Goal: Transaction & Acquisition: Purchase product/service

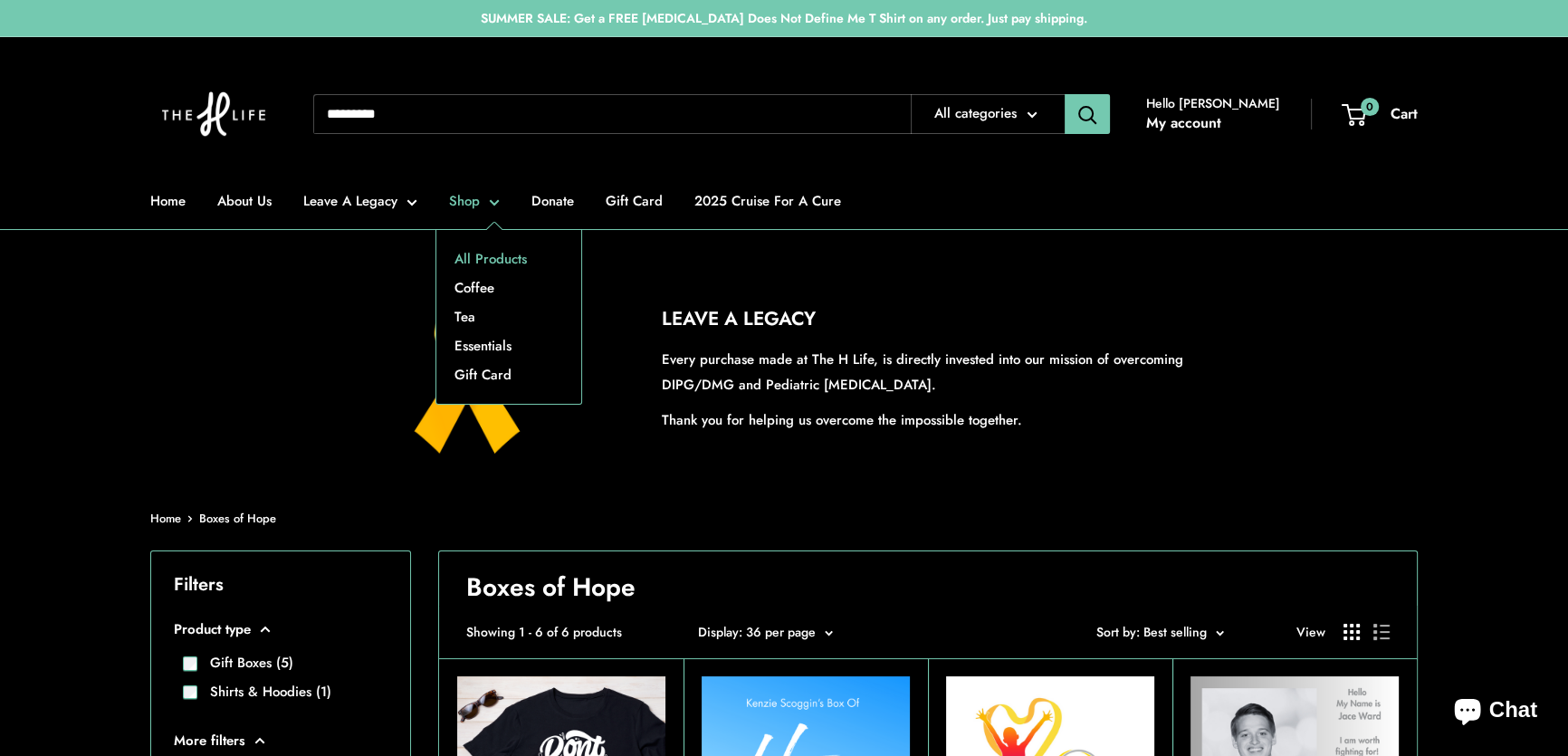
click at [467, 252] on link "All Products" at bounding box center [509, 260] width 145 height 29
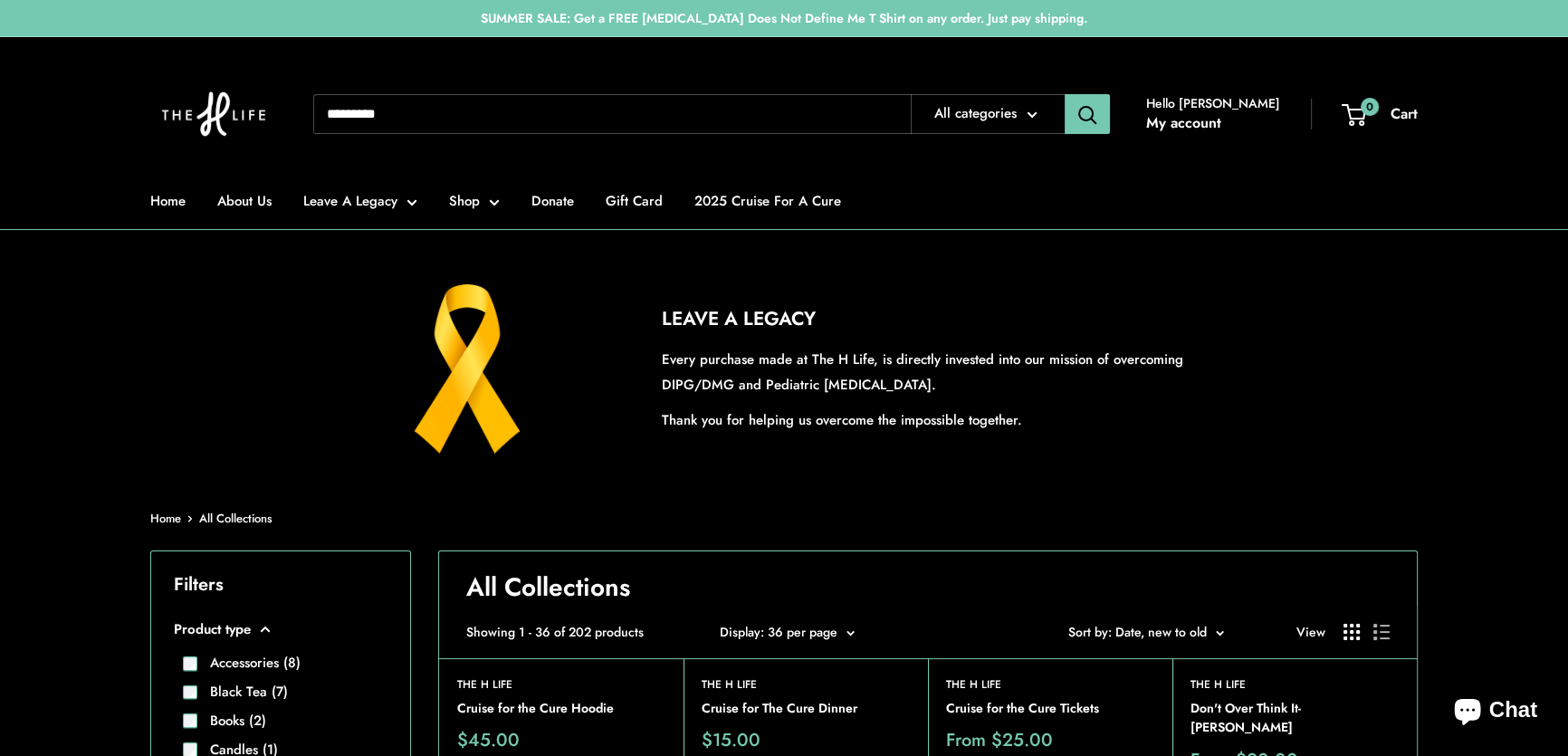
click at [1155, 631] on span "Sort by: Date, new to old" at bounding box center [1137, 632] width 138 height 18
click at [1152, 714] on button "Best selling" at bounding box center [1167, 710] width 159 height 29
click at [1325, 358] on div "LEAVE A LEGACY Every purchase made at The H Life, is directly invested into our…" at bounding box center [784, 369] width 1267 height 170
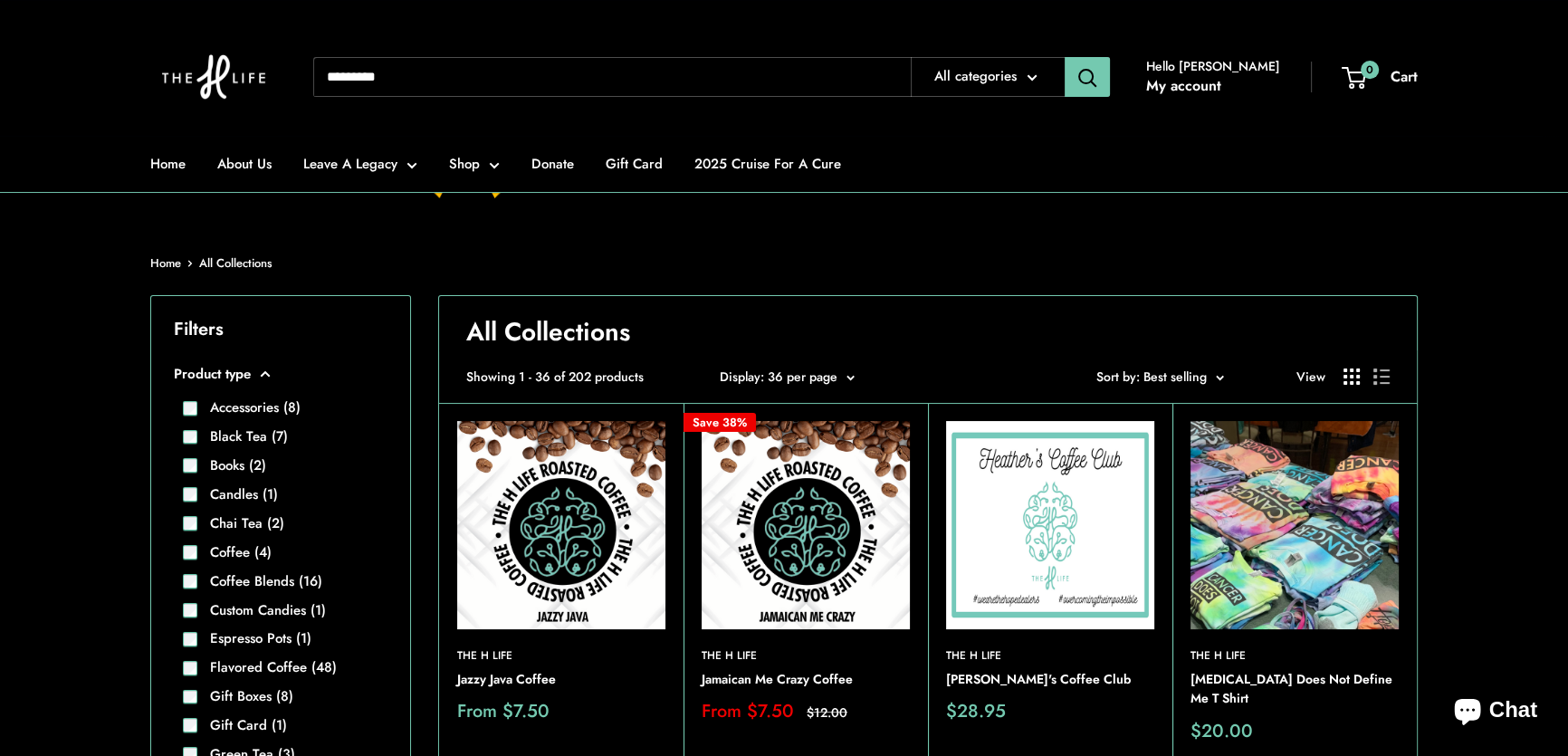
scroll to position [247, 0]
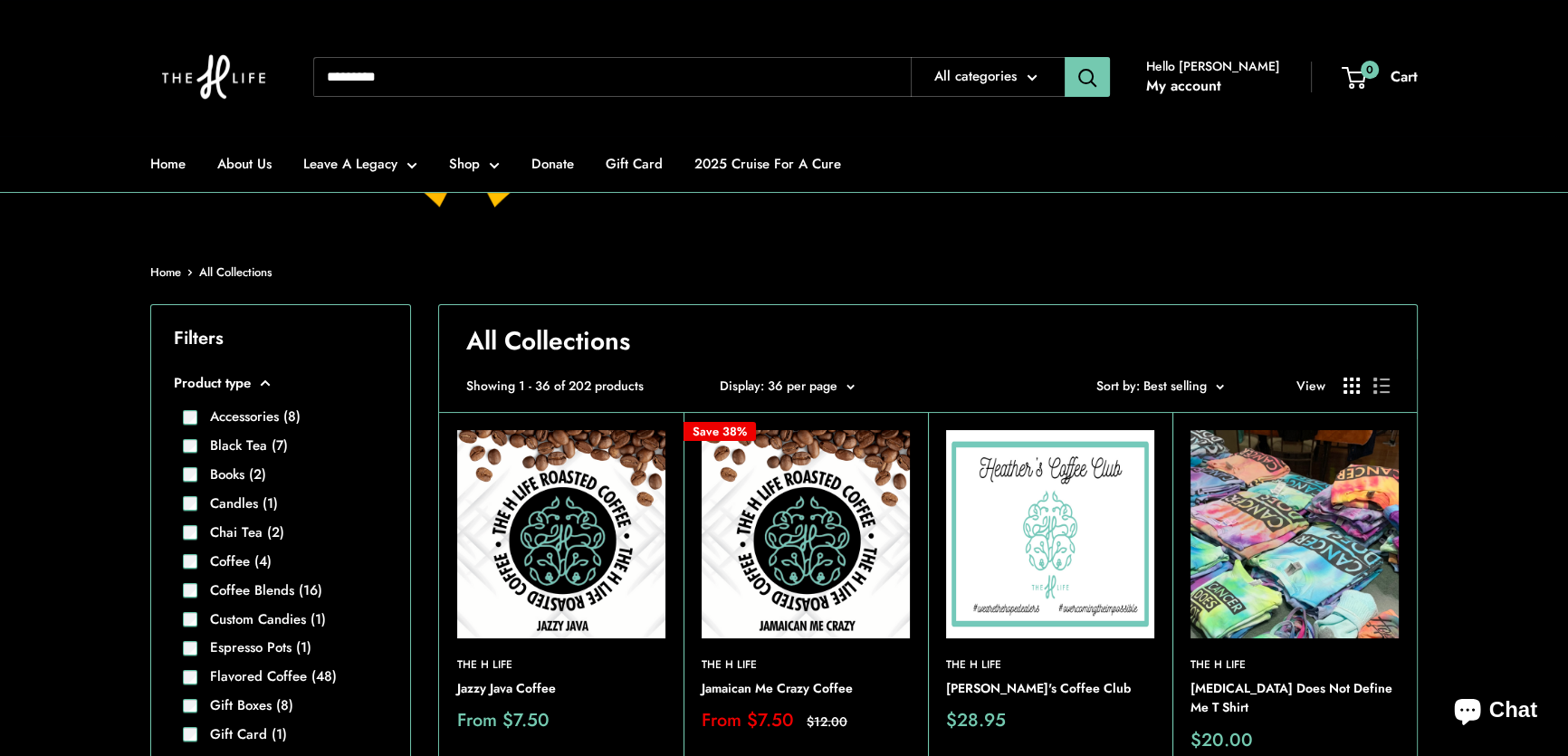
click at [1183, 391] on span "Sort by: Best selling" at bounding box center [1152, 386] width 110 height 18
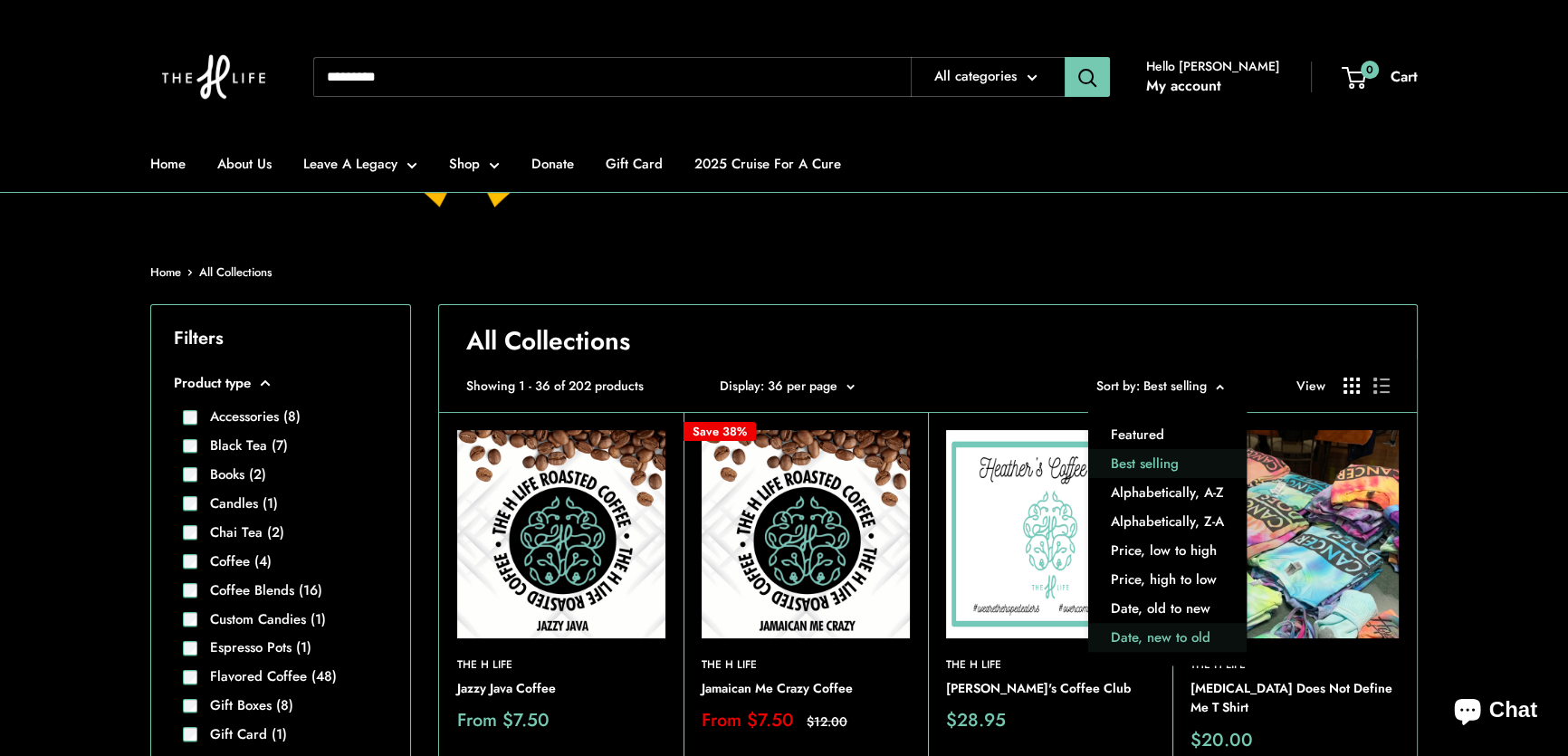
click at [1164, 631] on button "Date, new to old" at bounding box center [1167, 639] width 159 height 29
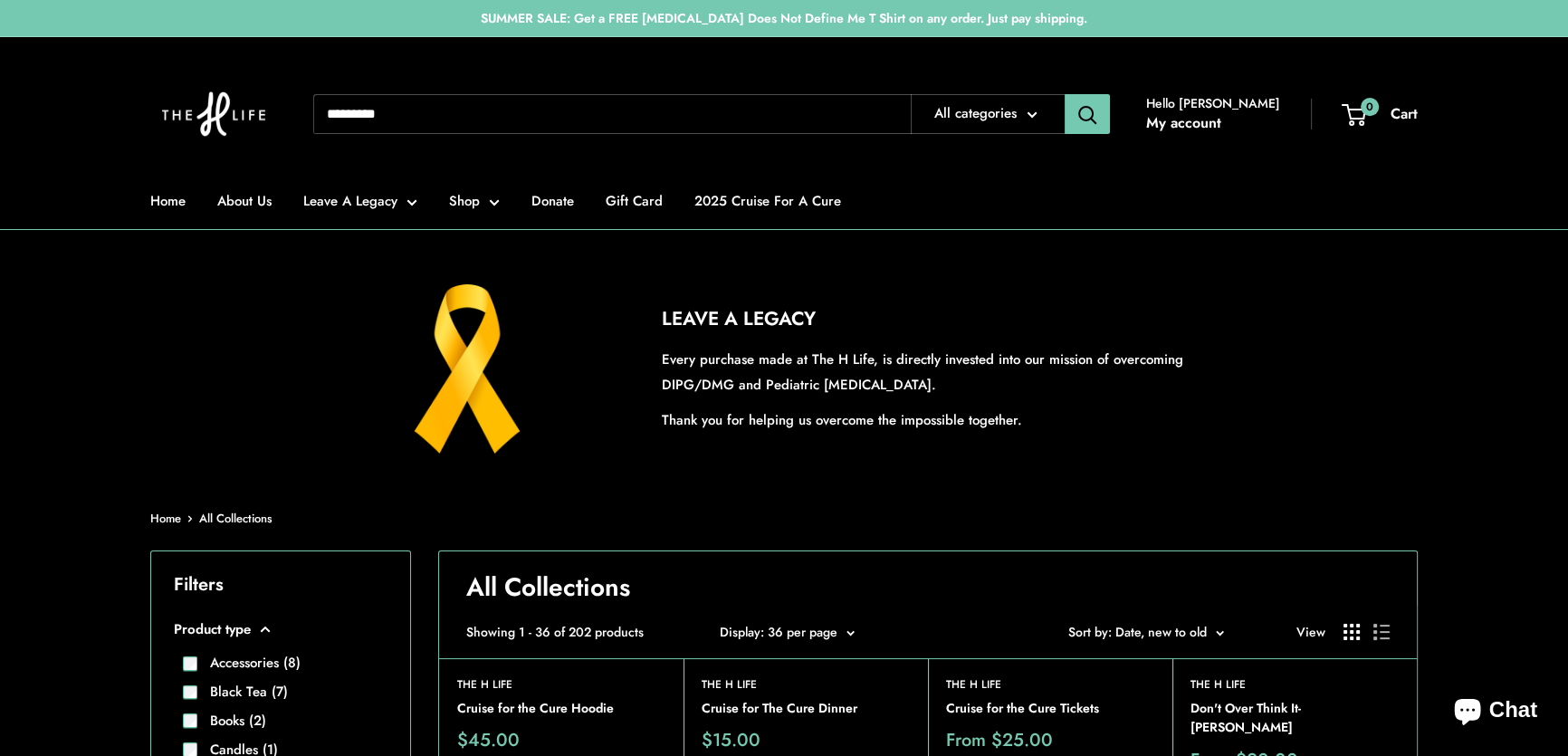
click at [1374, 328] on div "LEAVE A LEGACY Every purchase made at The H Life, is directly invested into our…" at bounding box center [784, 369] width 1267 height 170
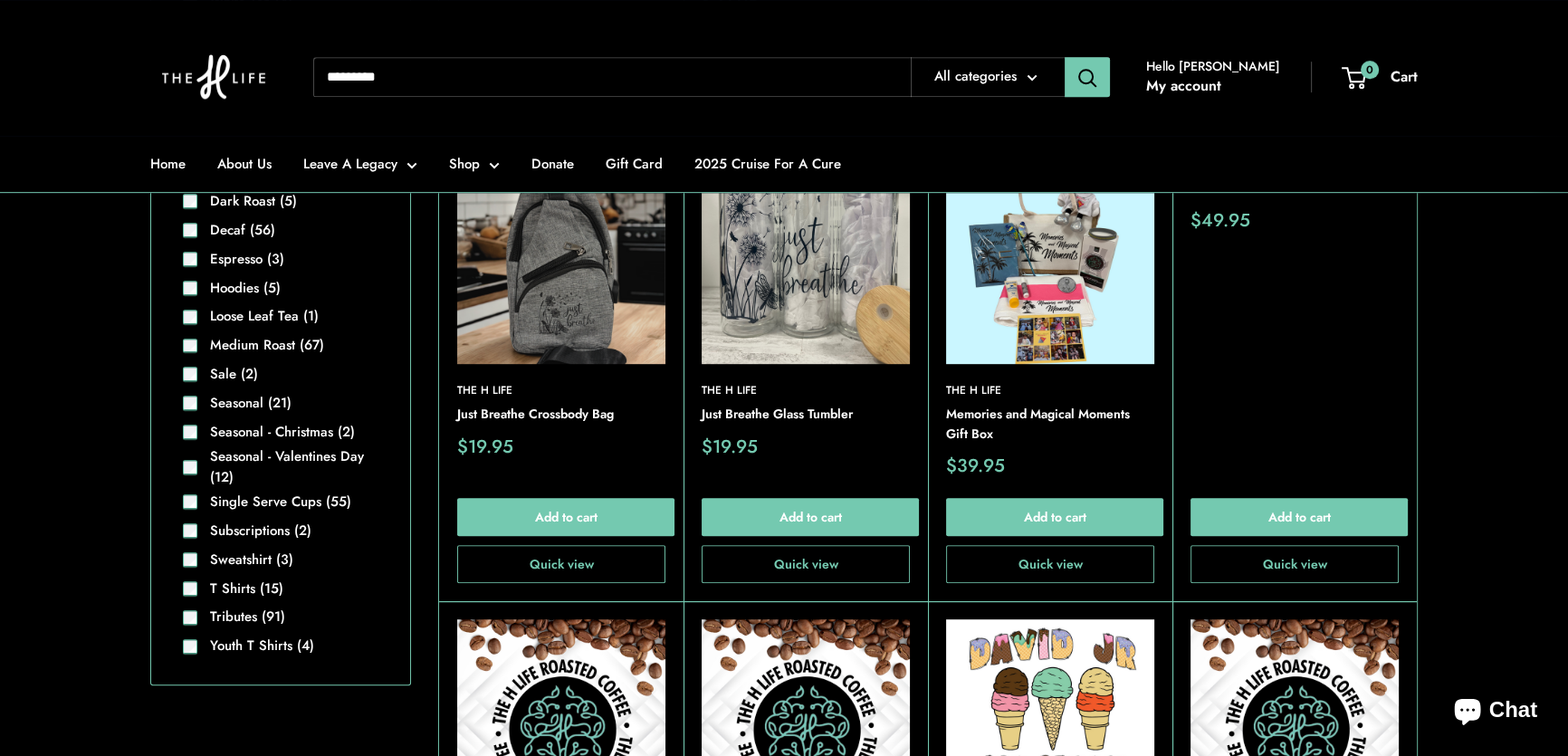
scroll to position [1235, 0]
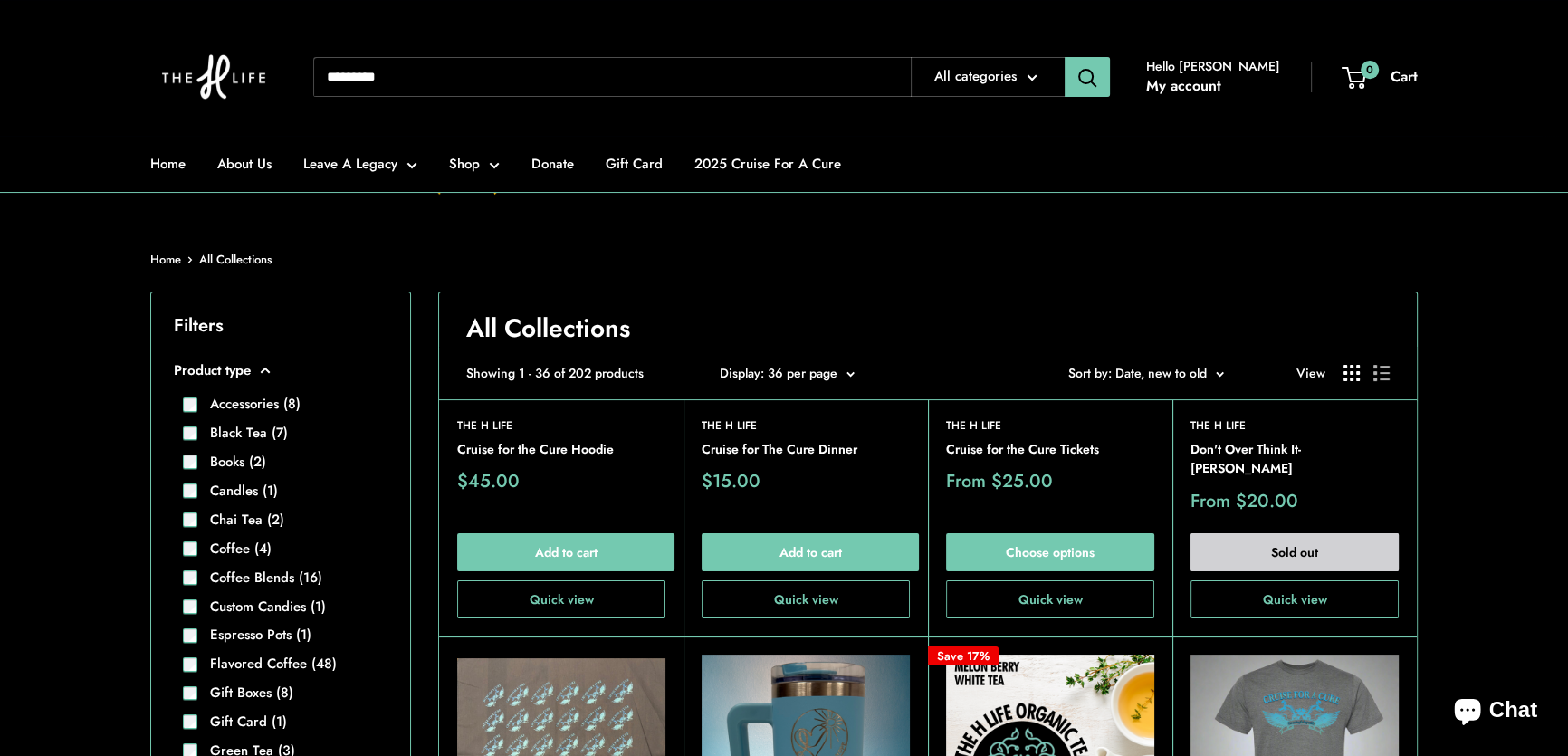
scroll to position [164, 0]
